Goal: Information Seeking & Learning: Learn about a topic

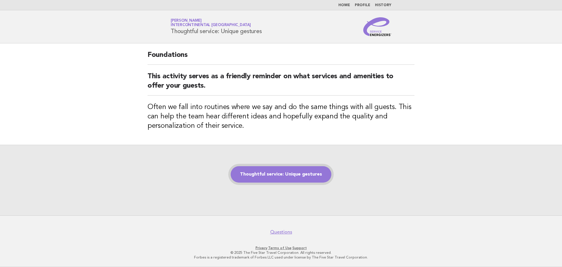
click at [300, 179] on link "Thoughtful service: Unique gestures" at bounding box center [281, 174] width 101 height 16
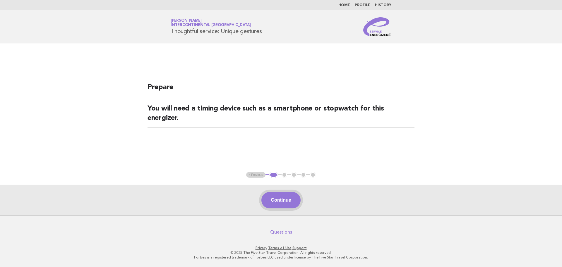
click at [287, 205] on button "Continue" at bounding box center [280, 200] width 39 height 16
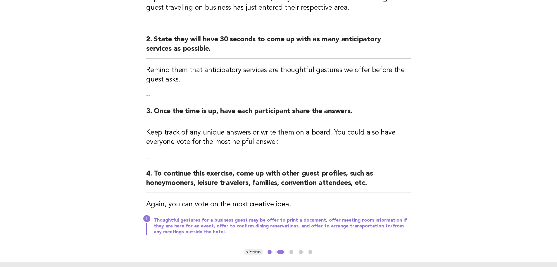
scroll to position [117, 0]
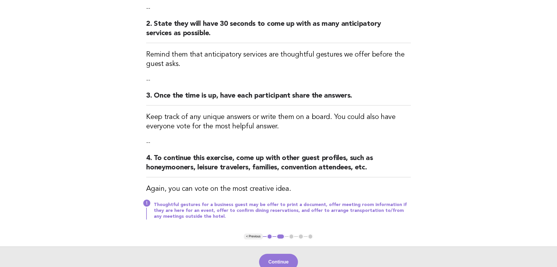
click at [280, 209] on p "Thoughtful gestures for a business guest may be offer to print a document, offe…" at bounding box center [282, 211] width 257 height 18
click at [285, 258] on button "Continue" at bounding box center [278, 261] width 39 height 16
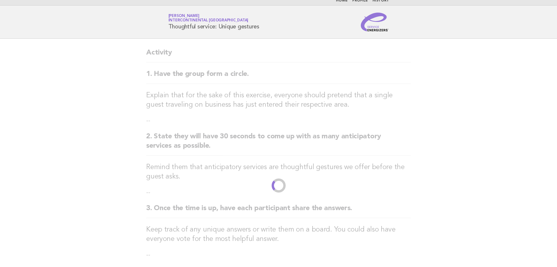
scroll to position [0, 0]
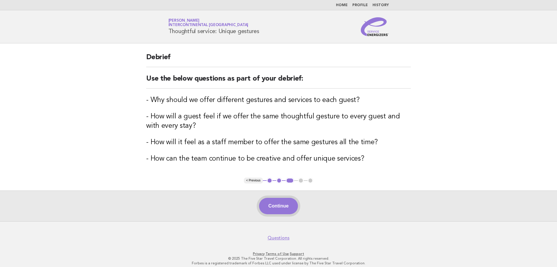
click at [279, 210] on button "Continue" at bounding box center [278, 206] width 39 height 16
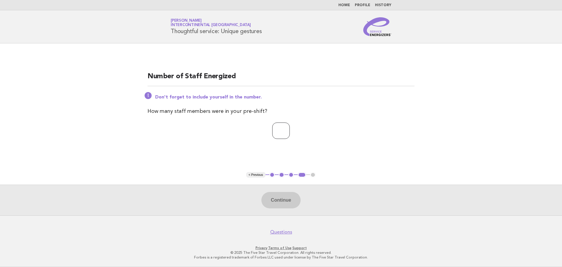
click at [279, 129] on input "number" at bounding box center [281, 130] width 18 height 16
type input "*"
click at [286, 190] on div "Continue" at bounding box center [281, 199] width 562 height 31
click at [281, 194] on button "Continue" at bounding box center [280, 200] width 39 height 16
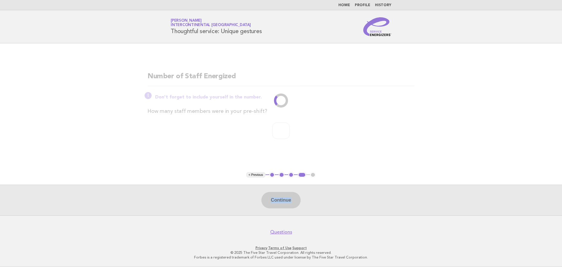
click at [281, 195] on div "Continue" at bounding box center [281, 199] width 562 height 31
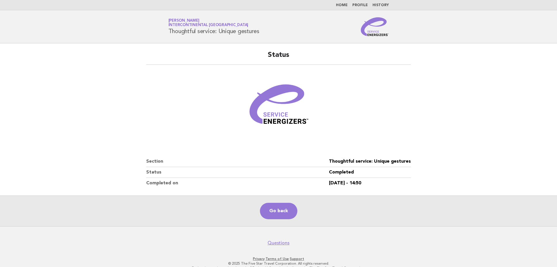
click at [380, 5] on link "History" at bounding box center [381, 6] width 16 height 4
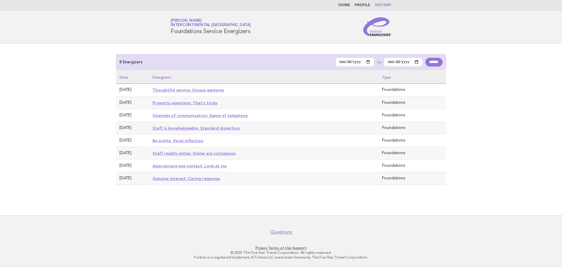
click at [349, 8] on nav "Home Profile History" at bounding box center [281, 5] width 562 height 10
click at [349, 7] on li "Home" at bounding box center [344, 5] width 12 height 5
click at [349, 7] on link "Home" at bounding box center [344, 6] width 12 height 4
